Goal: Obtain resource: Download file/media

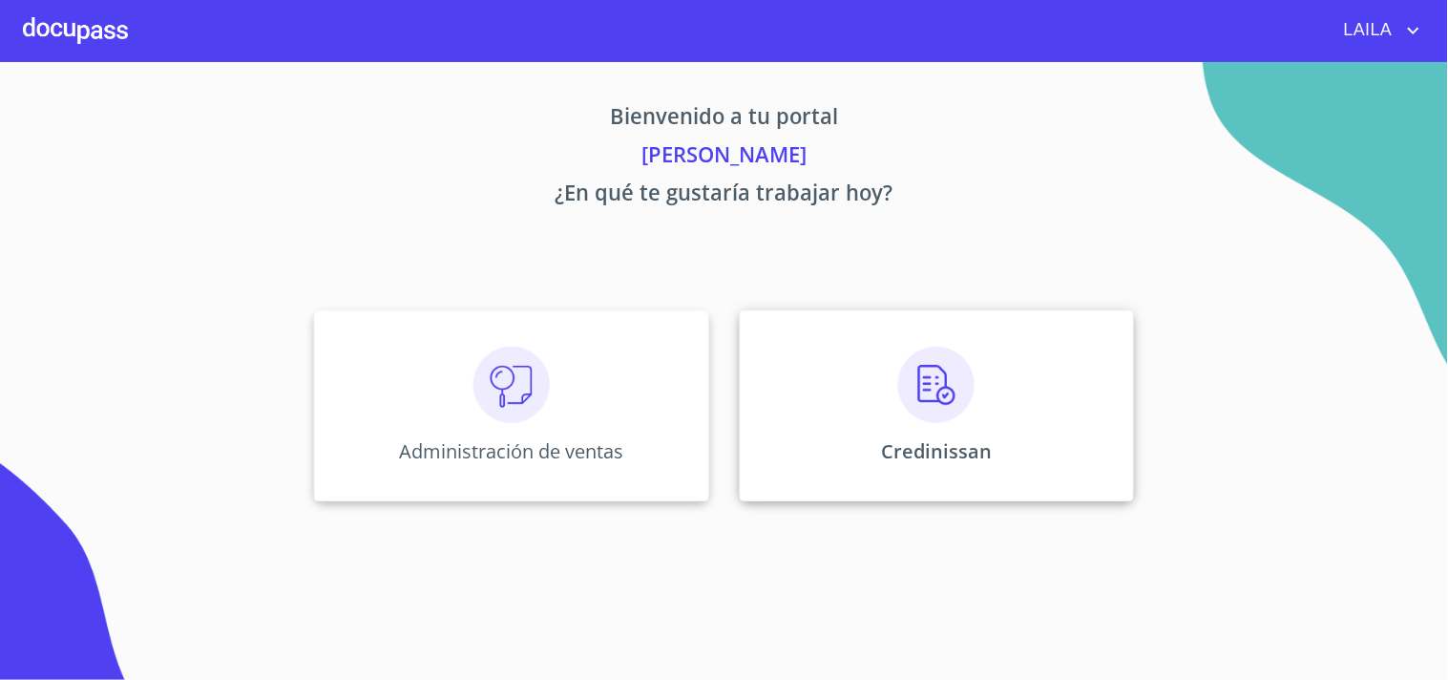
click at [721, 291] on div "Credinissan" at bounding box center [937, 405] width 394 height 191
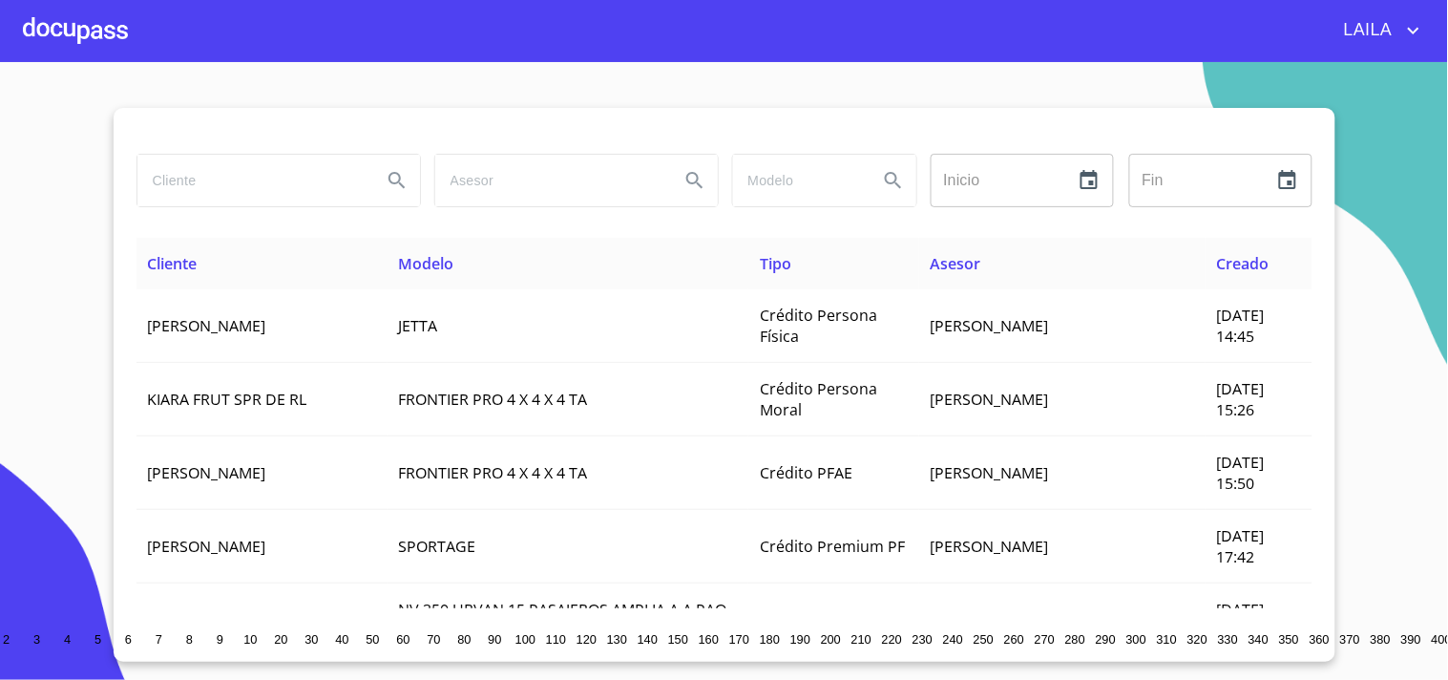
click at [227, 182] on input "search" at bounding box center [251, 181] width 229 height 52
click at [263, 185] on input "[PERSON_NAME]" at bounding box center [251, 181] width 229 height 52
type input "[PERSON_NAME]"
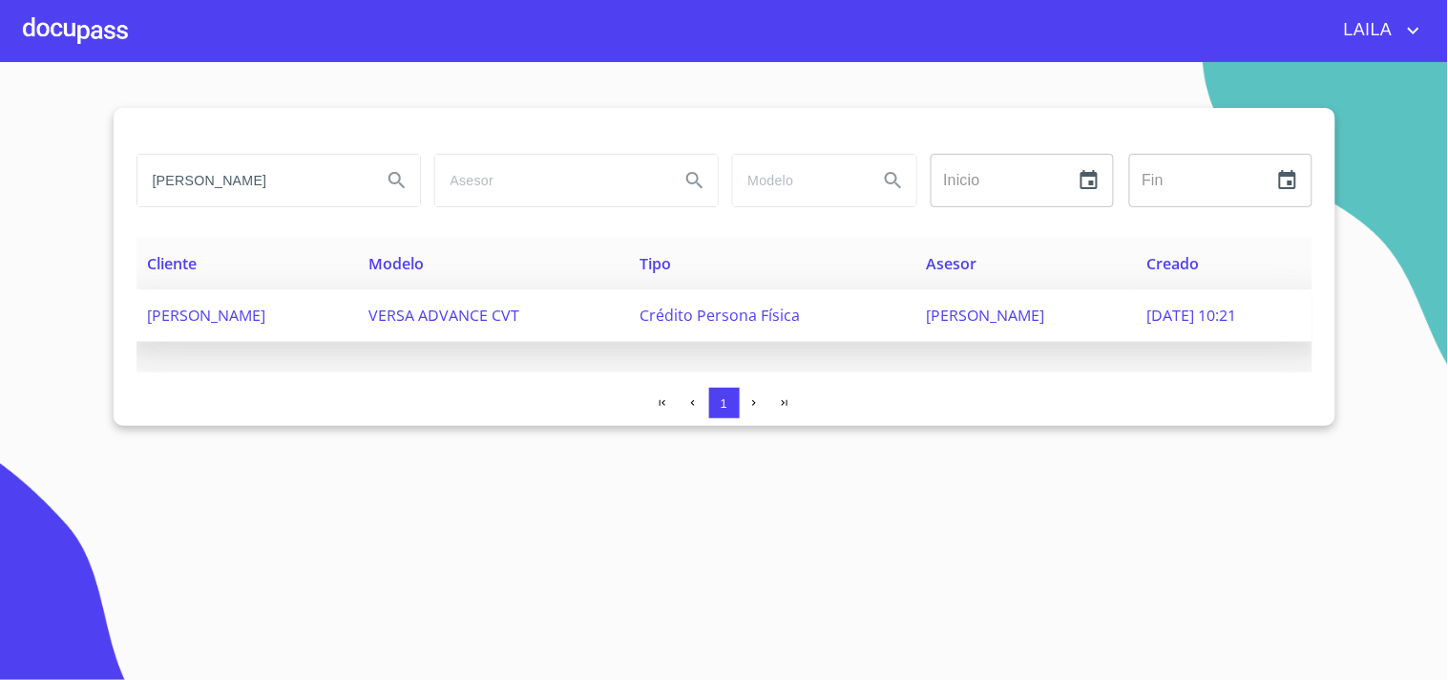
click at [266, 291] on span "[PERSON_NAME]" at bounding box center [207, 314] width 118 height 21
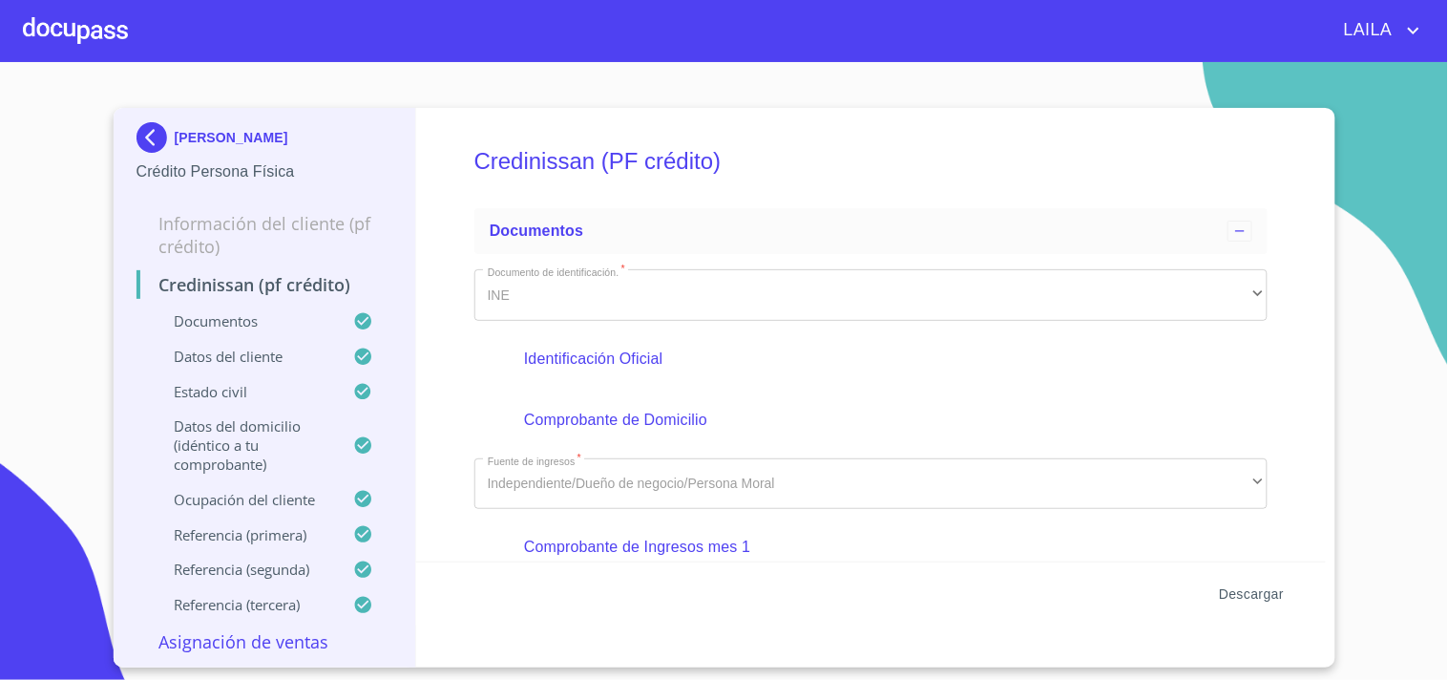
click at [721, 291] on span "Descargar" at bounding box center [1251, 594] width 65 height 24
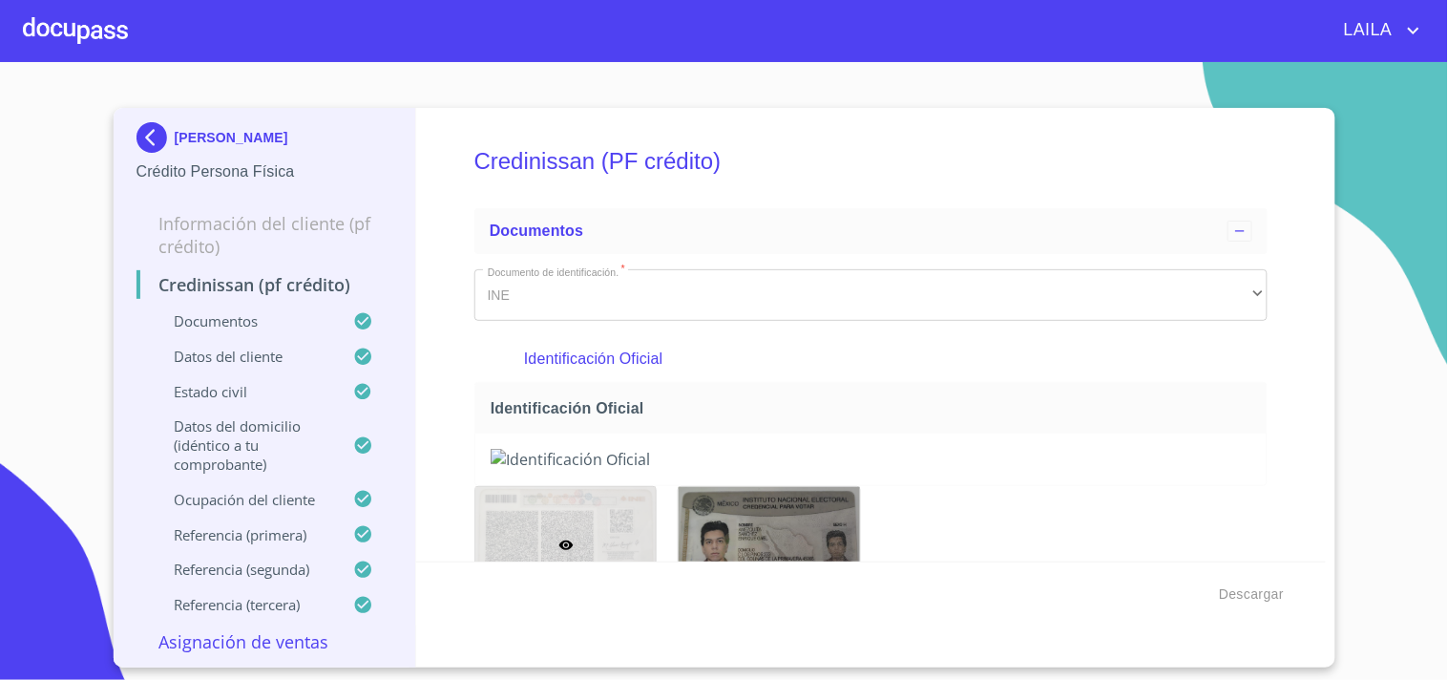
click at [148, 139] on img at bounding box center [155, 137] width 38 height 31
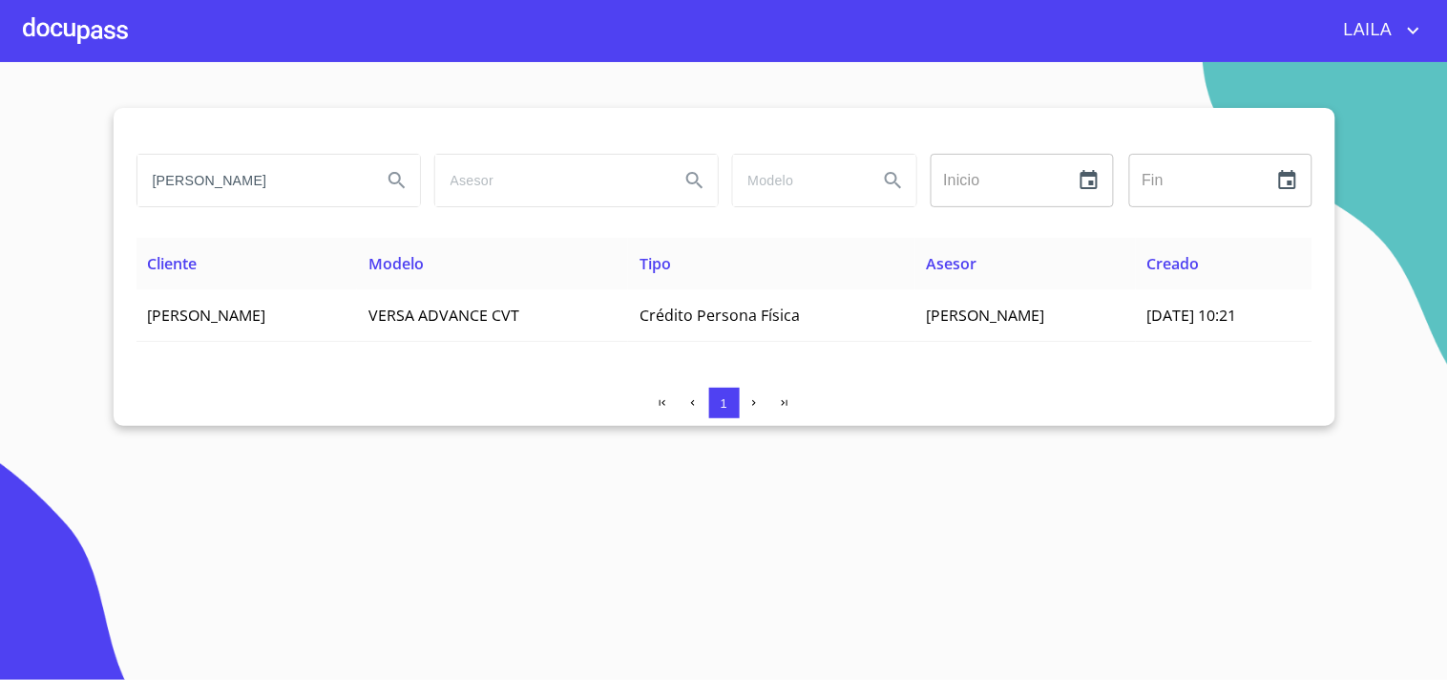
click at [321, 181] on input "[PERSON_NAME]" at bounding box center [251, 181] width 229 height 52
type input "[PERSON_NAME]"
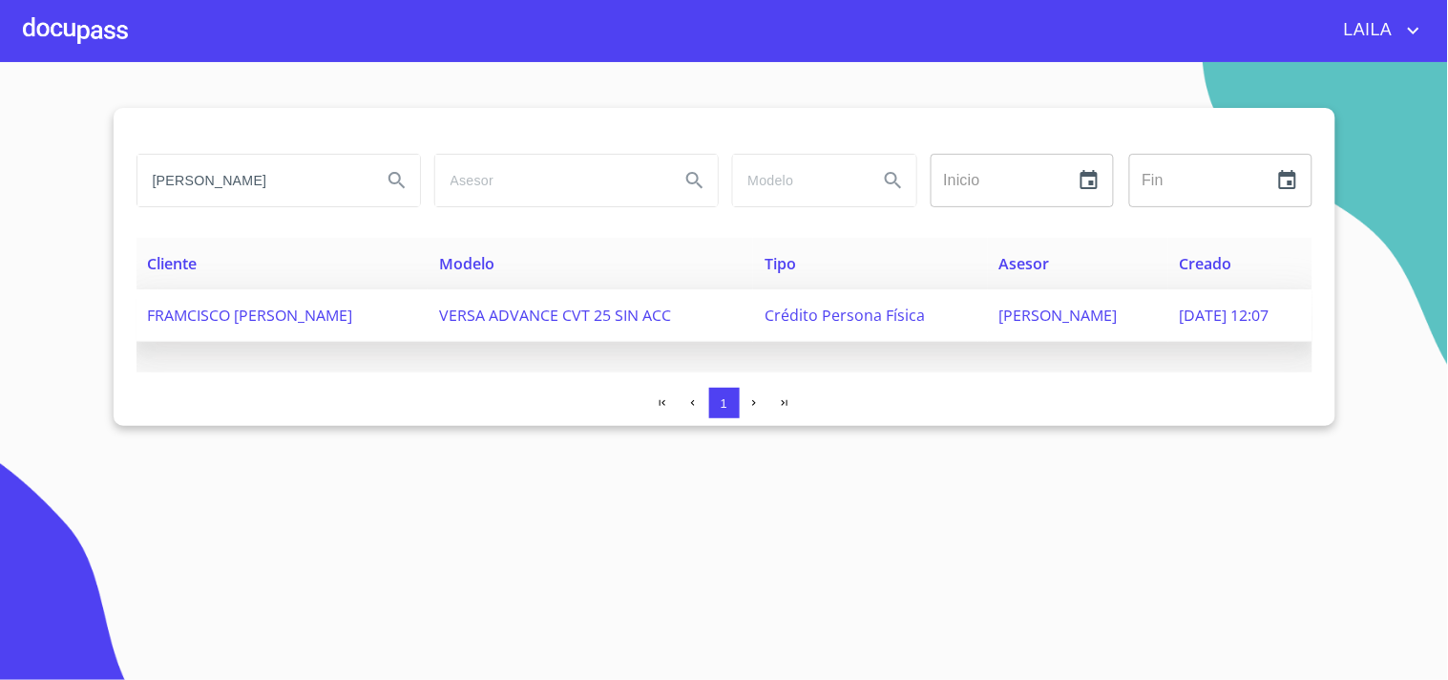
click at [283, 291] on span "FRAMCISCO [PERSON_NAME]" at bounding box center [250, 314] width 205 height 21
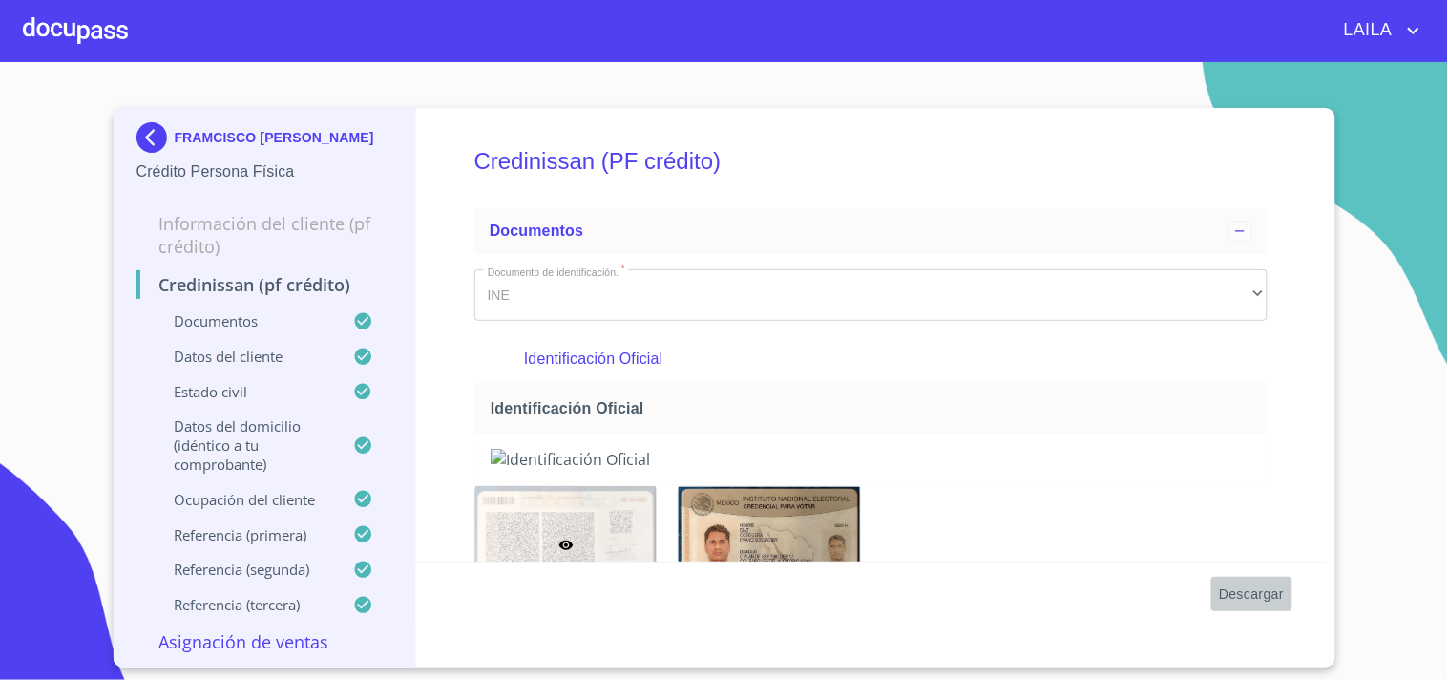
click at [721, 291] on span "Descargar" at bounding box center [1251, 594] width 65 height 24
click at [159, 144] on img at bounding box center [155, 137] width 38 height 31
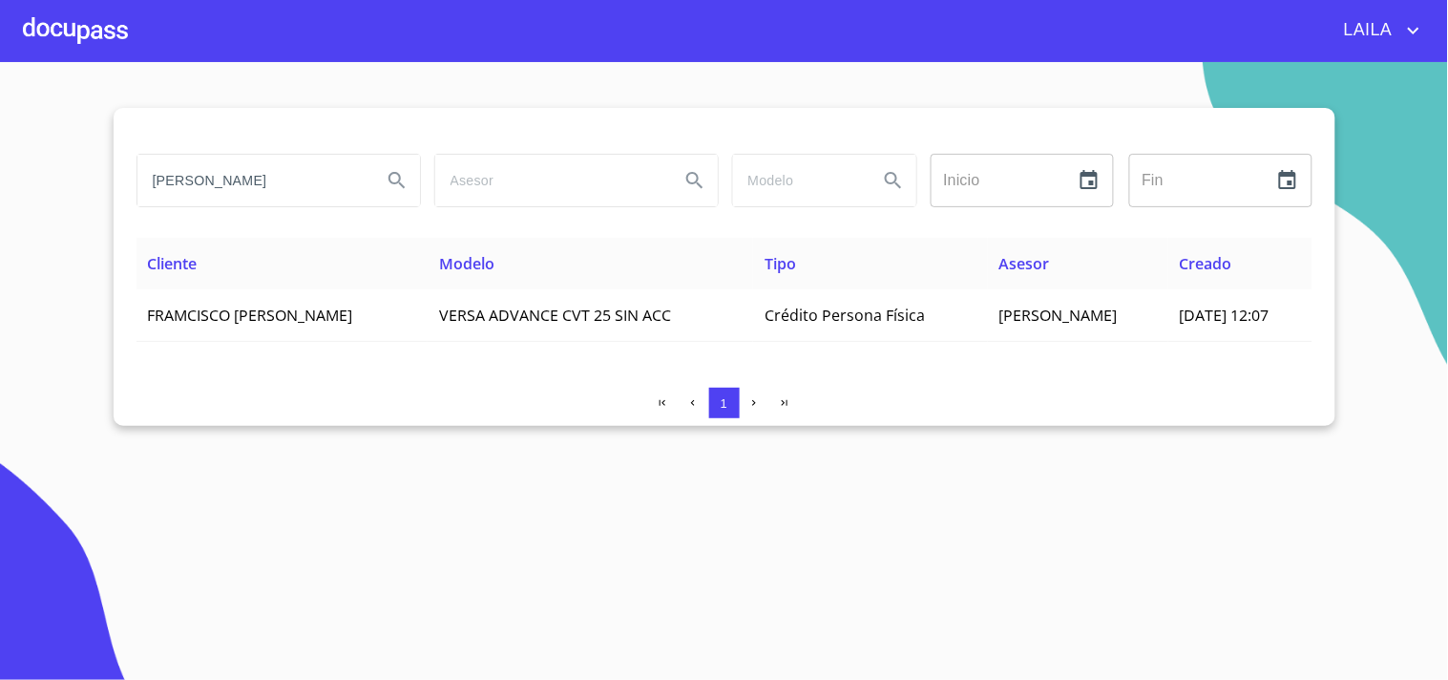
click at [293, 188] on input "[PERSON_NAME]" at bounding box center [251, 181] width 229 height 52
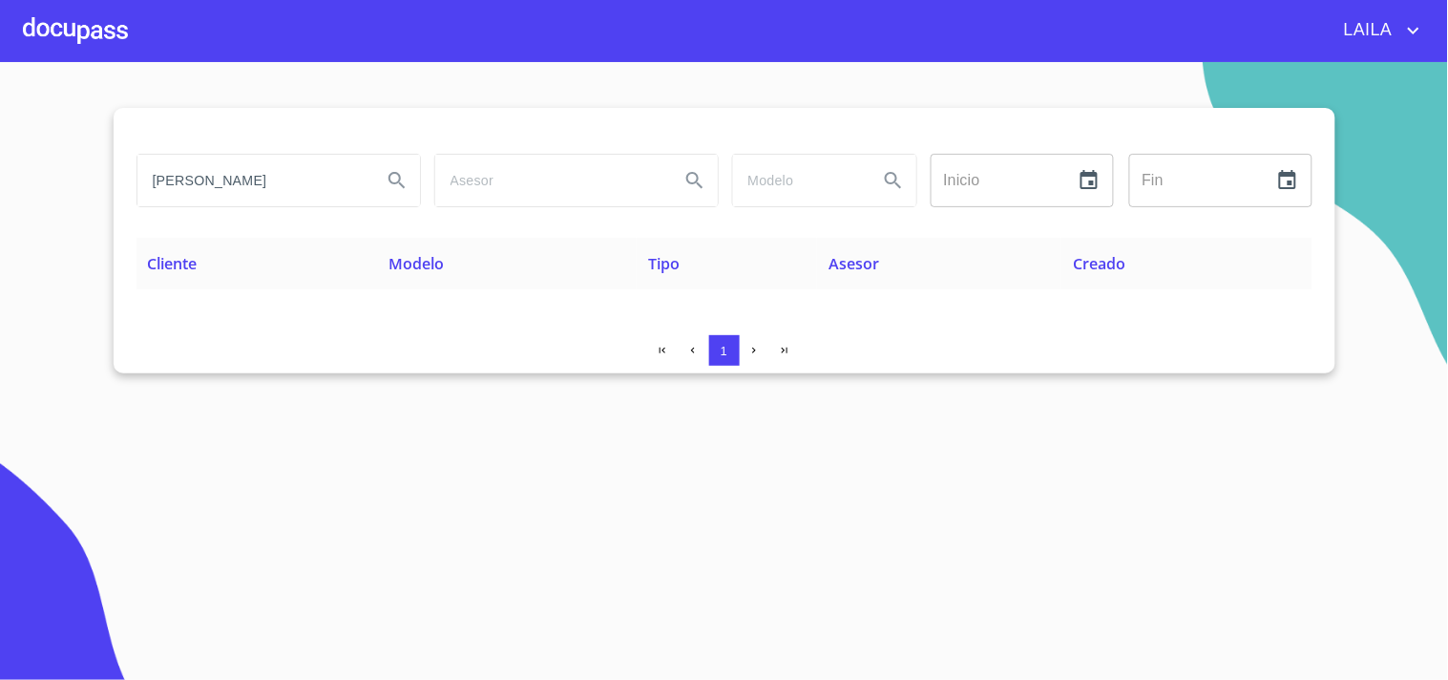
click at [170, 184] on input "[PERSON_NAME]" at bounding box center [251, 181] width 229 height 52
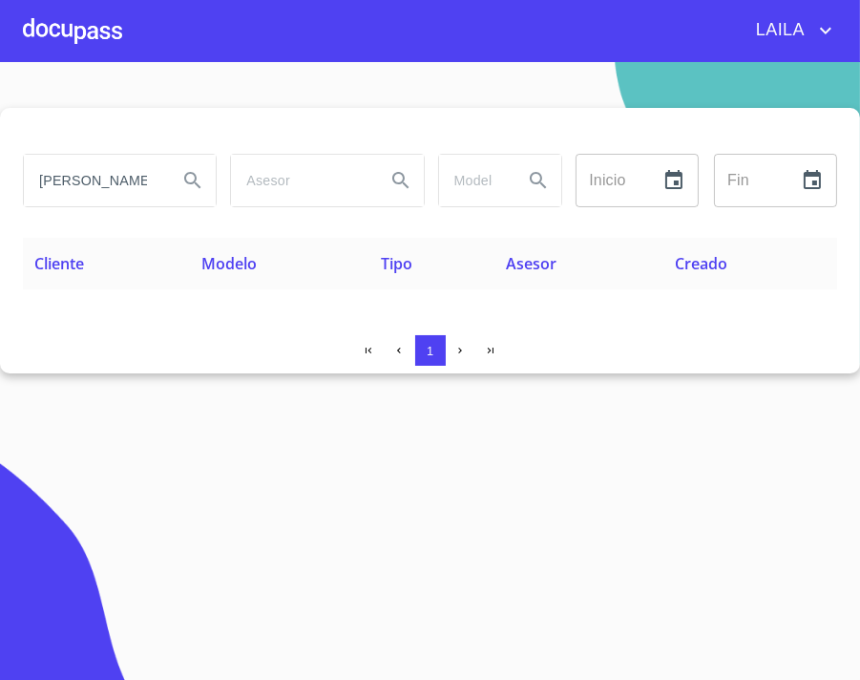
click at [67, 177] on input "[PERSON_NAME]" at bounding box center [93, 181] width 138 height 52
type input "[PERSON_NAME]"
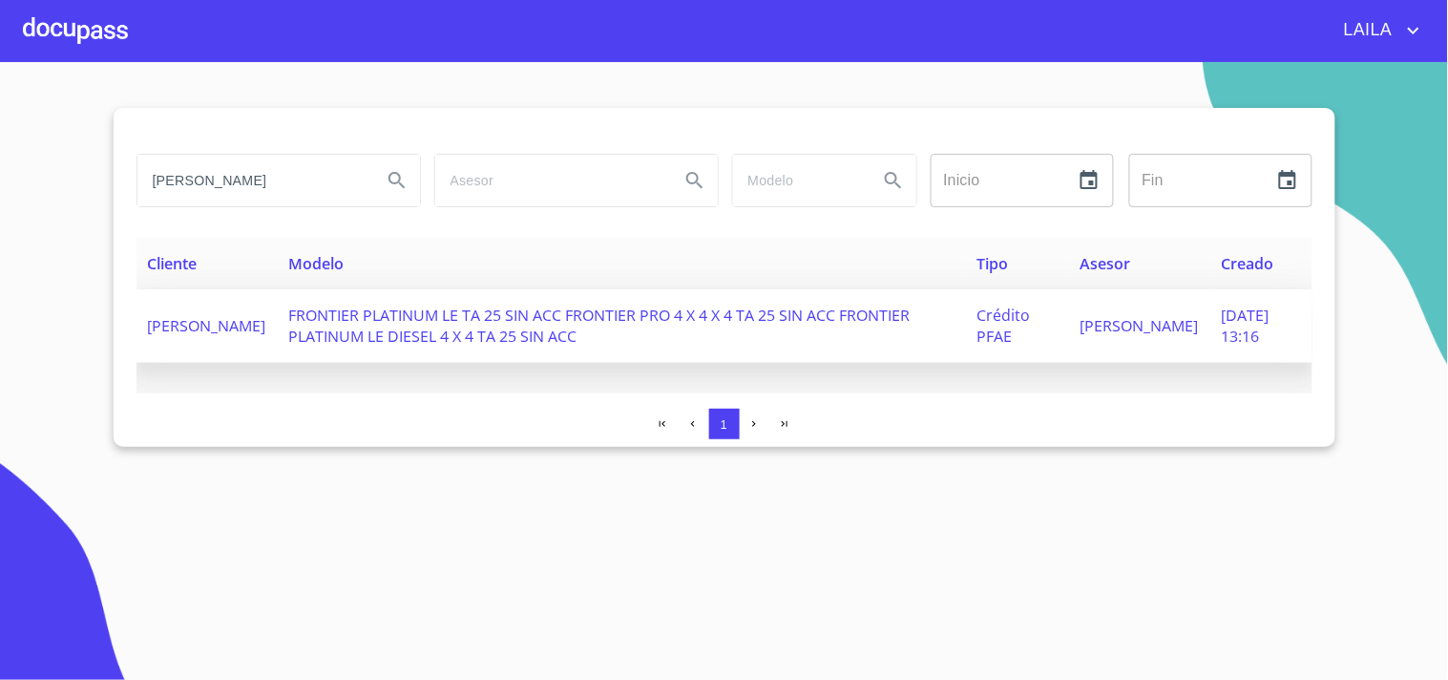
click at [206, 291] on span "[PERSON_NAME]" at bounding box center [207, 325] width 118 height 21
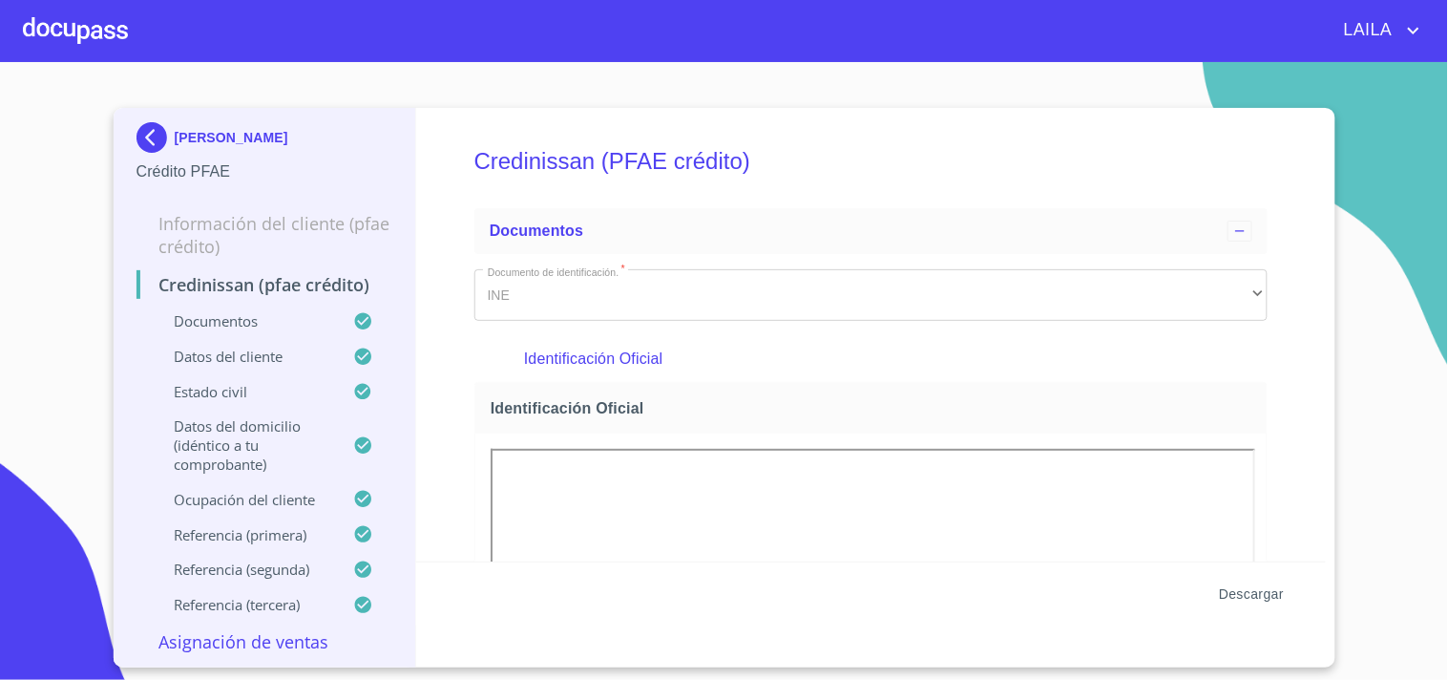
click at [721, 291] on span "Descargar" at bounding box center [1251, 594] width 65 height 24
click at [721, 221] on section "[PERSON_NAME] PFAE Información del cliente (PFAE crédito) Credinissan (PFAE cré…" at bounding box center [724, 370] width 1448 height 617
click at [149, 136] on img at bounding box center [155, 137] width 38 height 31
